Goal: Entertainment & Leisure: Browse casually

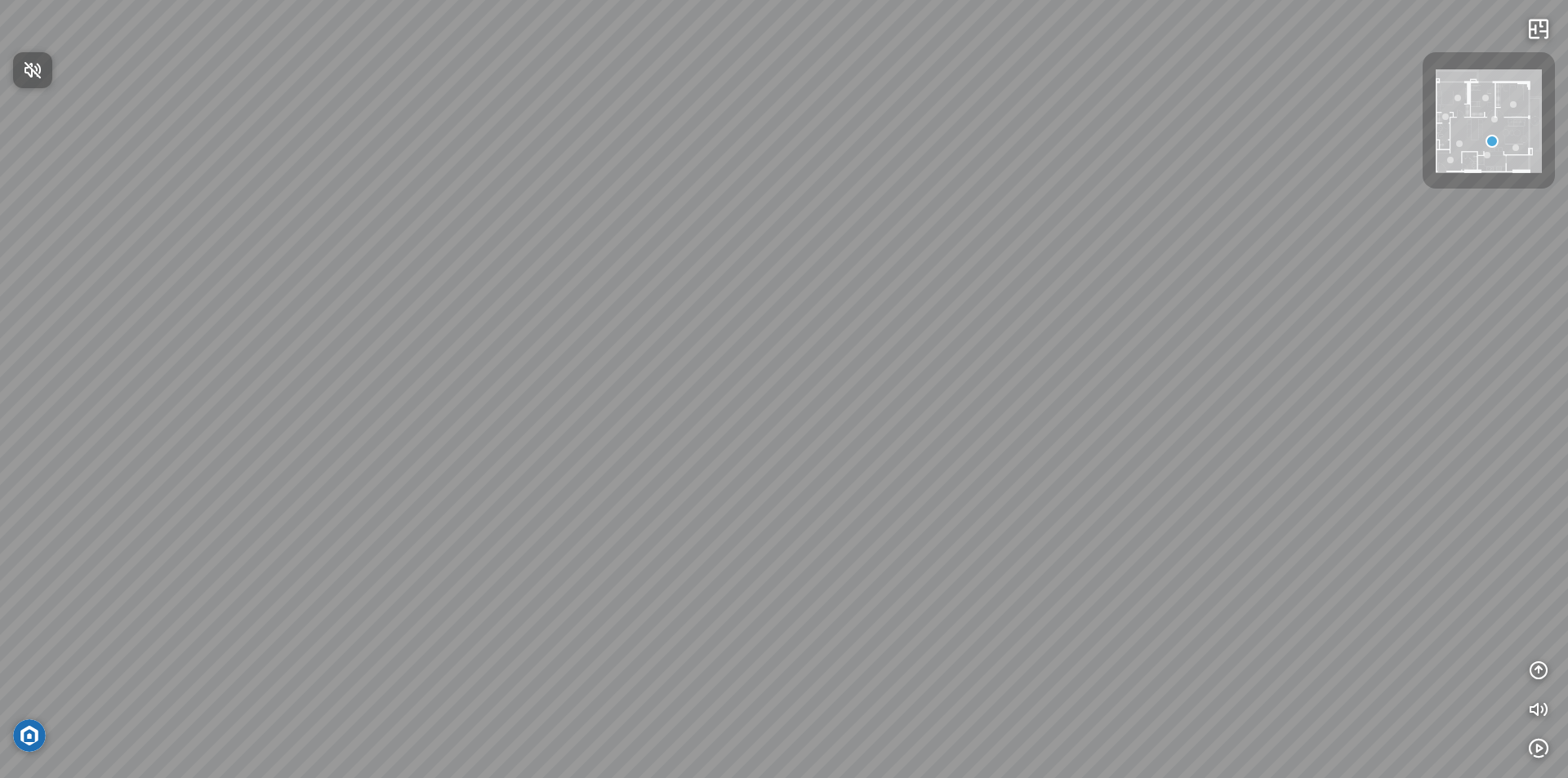
drag, startPoint x: 1084, startPoint y: 459, endPoint x: 909, endPoint y: 384, distance: 190.4
click at [908, 384] on div at bounding box center [784, 389] width 1568 height 778
drag, startPoint x: 1098, startPoint y: 404, endPoint x: 262, endPoint y: 232, distance: 853.5
click at [262, 232] on div at bounding box center [784, 389] width 1568 height 778
drag, startPoint x: 1062, startPoint y: 404, endPoint x: 0, endPoint y: 431, distance: 1062.3
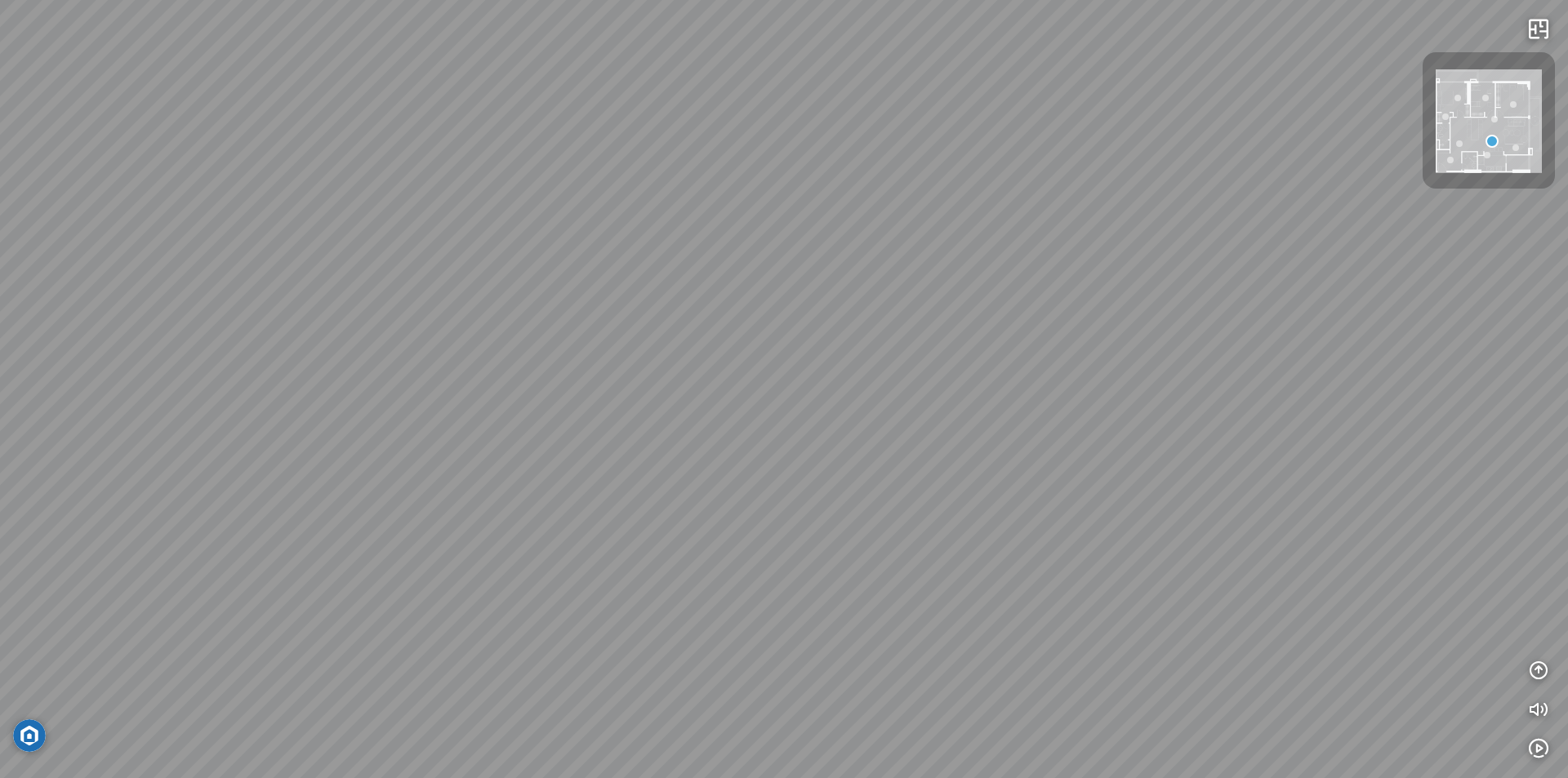
click at [0, 431] on div at bounding box center [784, 389] width 1568 height 778
drag, startPoint x: 1142, startPoint y: 325, endPoint x: 1023, endPoint y: 361, distance: 124.3
click at [1567, 381] on div at bounding box center [784, 389] width 1568 height 778
drag, startPoint x: 799, startPoint y: 314, endPoint x: 1567, endPoint y: 252, distance: 770.5
click at [1567, 252] on div at bounding box center [784, 389] width 1568 height 778
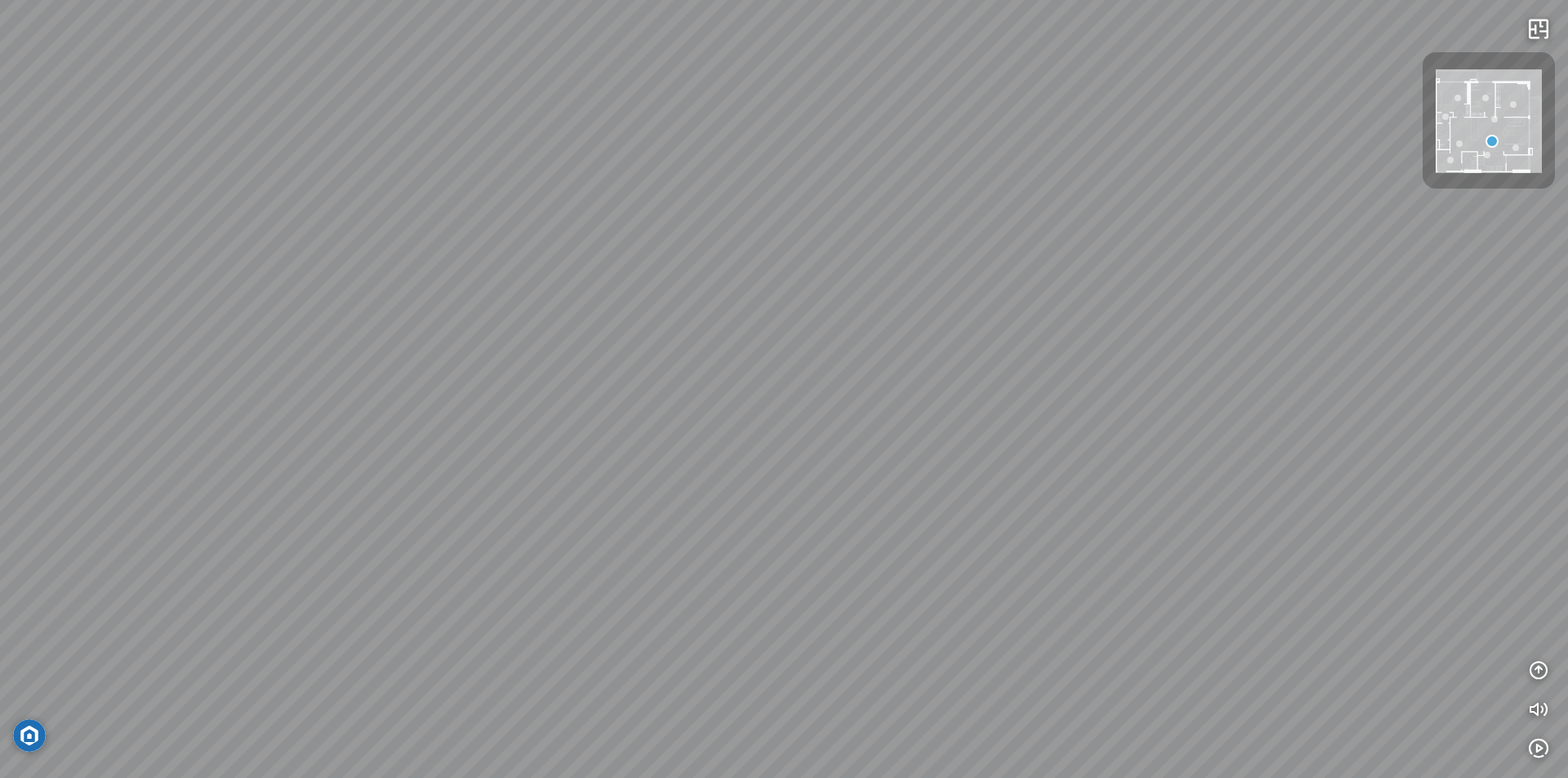
drag, startPoint x: 239, startPoint y: 248, endPoint x: 1566, endPoint y: 505, distance: 1351.7
click at [1567, 521] on div at bounding box center [784, 389] width 1568 height 778
drag, startPoint x: 603, startPoint y: 511, endPoint x: 930, endPoint y: 670, distance: 363.6
click at [1249, 764] on div at bounding box center [784, 389] width 1568 height 778
drag, startPoint x: 475, startPoint y: 603, endPoint x: 768, endPoint y: 31, distance: 642.7
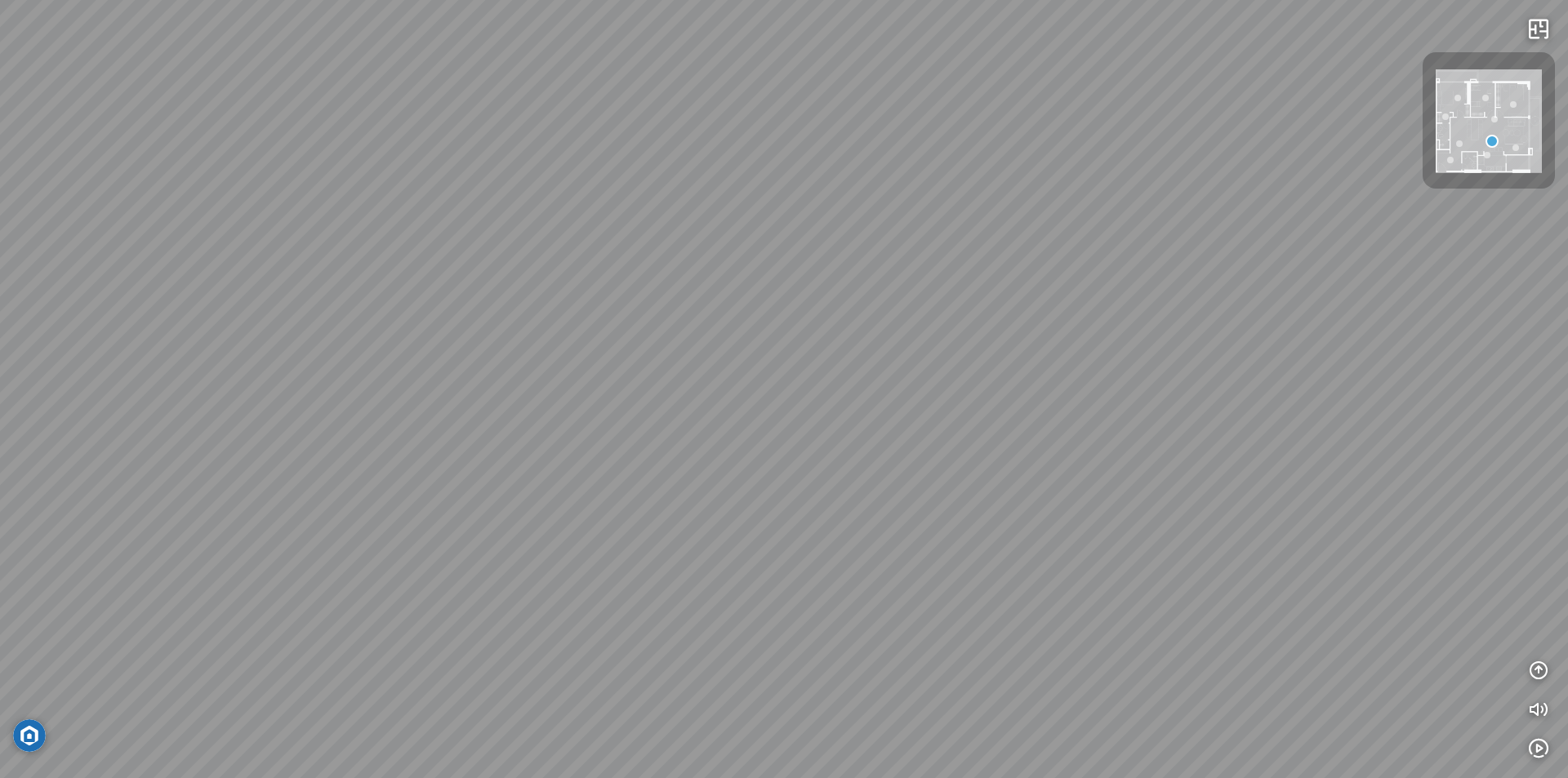
click at [779, 37] on div at bounding box center [784, 389] width 1568 height 778
drag, startPoint x: 1090, startPoint y: 312, endPoint x: 960, endPoint y: 454, distance: 192.5
click at [896, 683] on div at bounding box center [784, 389] width 1568 height 778
drag, startPoint x: 1146, startPoint y: 200, endPoint x: 1476, endPoint y: 111, distance: 341.8
click at [1467, 129] on div "INFO: krpano 1.20.8 (build [DATE]) INFO: HTML5/Desktop - Chrome 139.0 - WebGL I…" at bounding box center [784, 389] width 1568 height 778
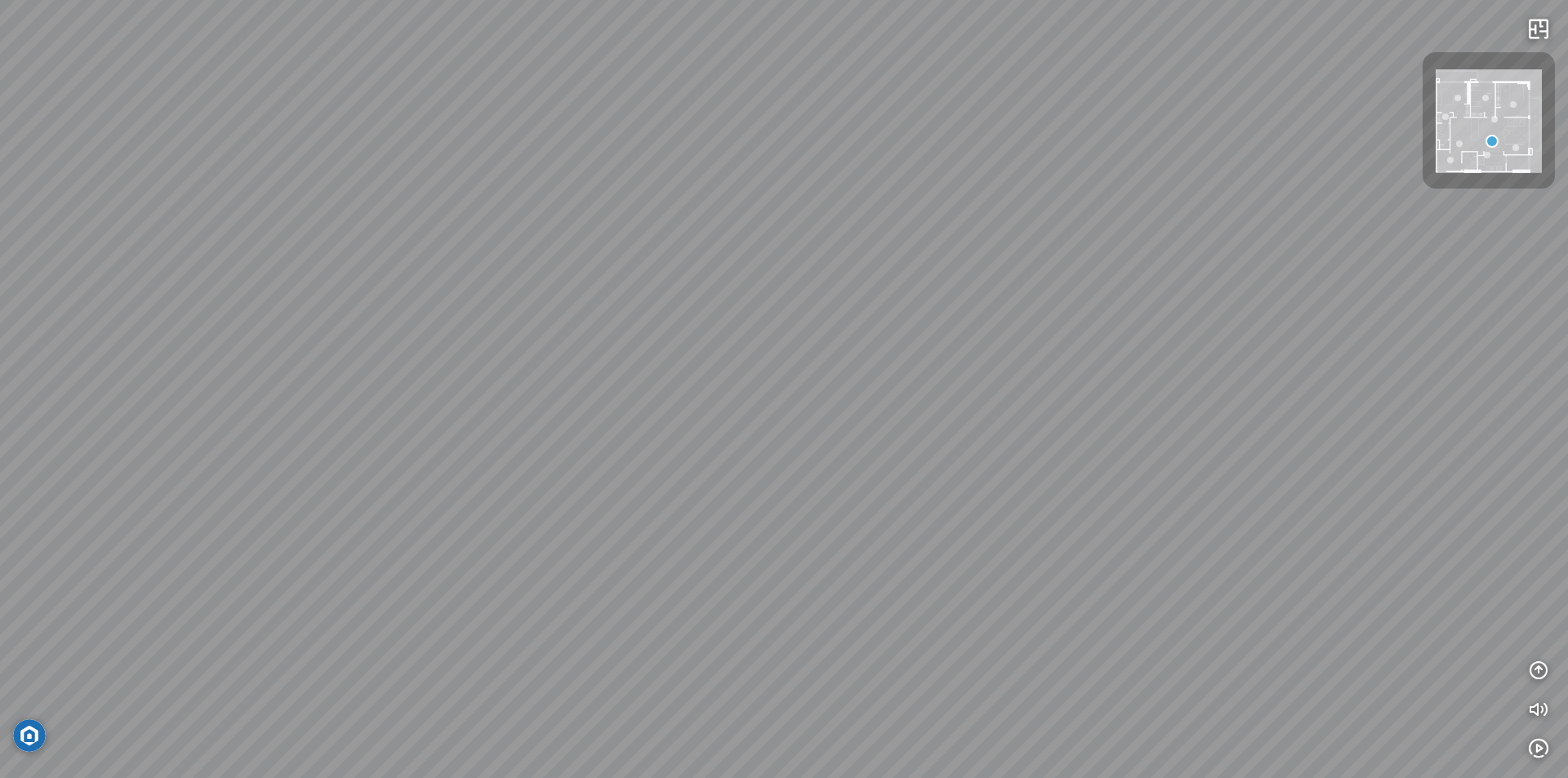
drag, startPoint x: 598, startPoint y: 345, endPoint x: 1496, endPoint y: 334, distance: 898.1
click at [1567, 339] on div at bounding box center [784, 389] width 1568 height 778
drag, startPoint x: 511, startPoint y: 279, endPoint x: 1567, endPoint y: 167, distance: 1061.9
click at [1567, 168] on div at bounding box center [784, 389] width 1568 height 778
drag, startPoint x: 643, startPoint y: 575, endPoint x: 718, endPoint y: 683, distance: 131.5
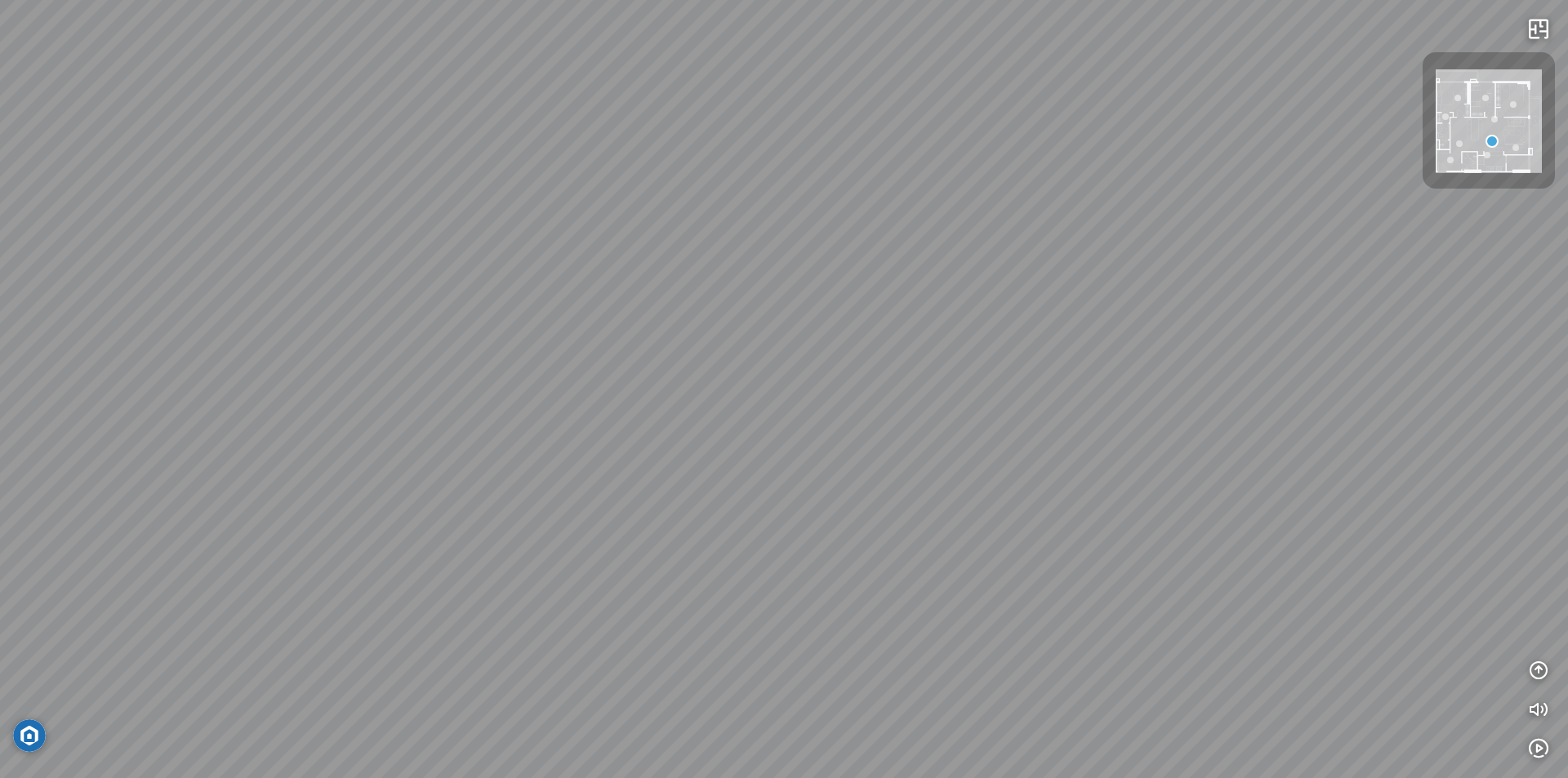
click at [725, 681] on div at bounding box center [784, 389] width 1568 height 778
drag, startPoint x: 1189, startPoint y: 459, endPoint x: 380, endPoint y: 159, distance: 862.8
click at [380, 159] on div at bounding box center [784, 389] width 1568 height 778
drag, startPoint x: 1266, startPoint y: 402, endPoint x: 333, endPoint y: 268, distance: 942.6
click at [347, 268] on div at bounding box center [784, 389] width 1568 height 778
